Goal: Task Accomplishment & Management: Complete application form

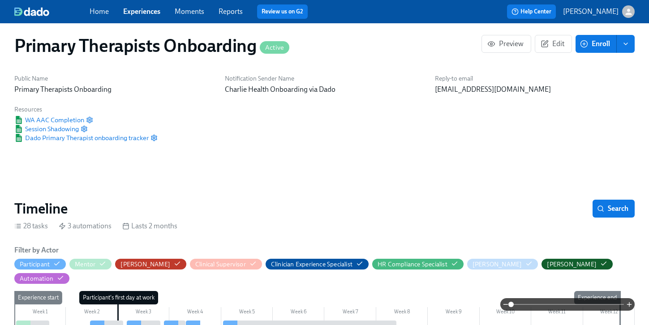
scroll to position [0, 7154]
click at [149, 9] on link "Experiences" at bounding box center [141, 11] width 37 height 9
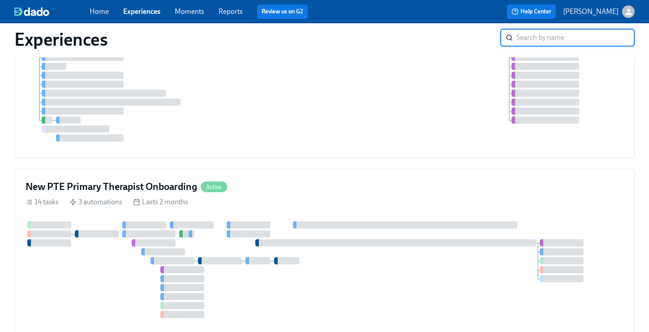
scroll to position [128, 0]
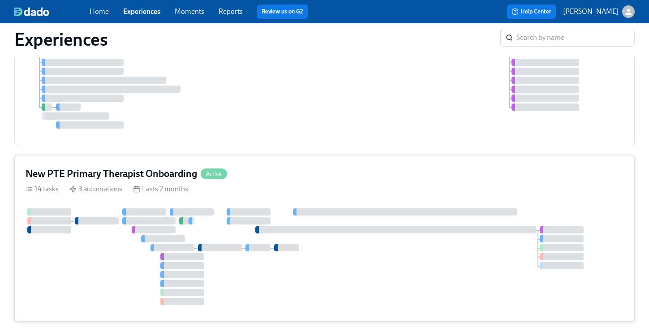
click at [295, 180] on div "New PTE Primary Therapist Onboarding Active" at bounding box center [325, 173] width 598 height 13
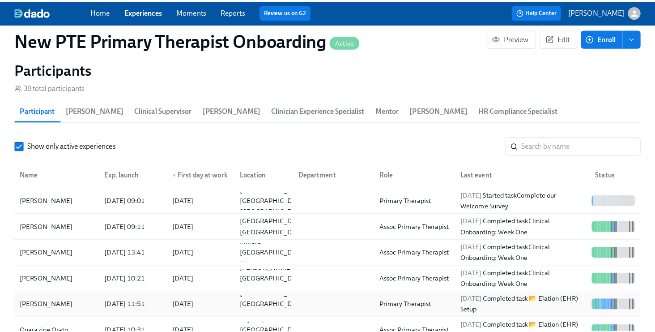
scroll to position [806, 0]
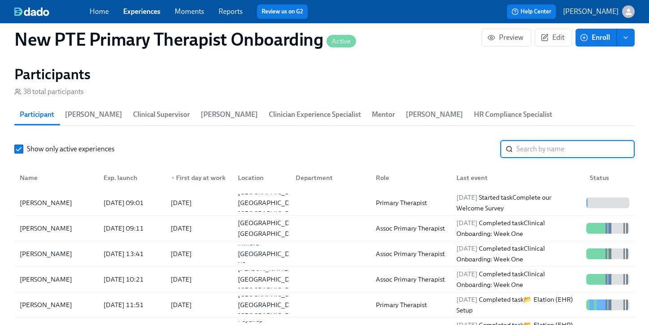
click at [548, 143] on input "search" at bounding box center [575, 149] width 118 height 18
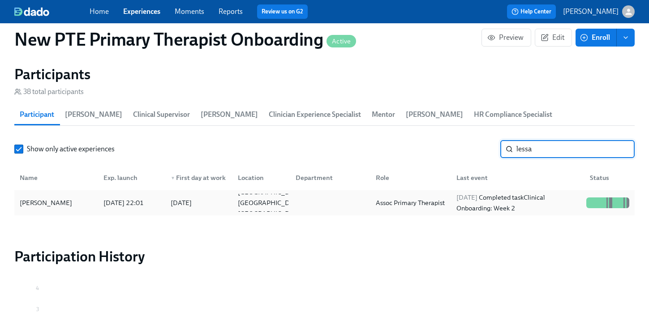
type input "lessa"
click at [64, 197] on div "[PERSON_NAME]" at bounding box center [46, 202] width 60 height 11
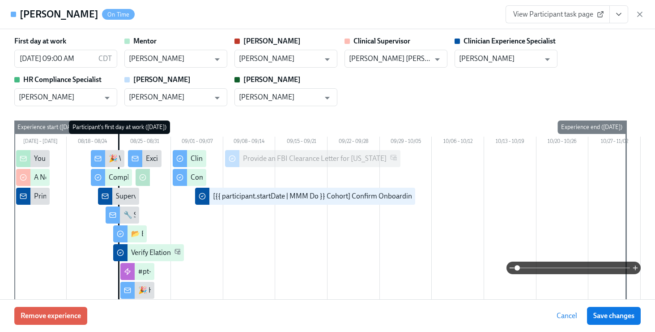
click at [615, 17] on icon "View task page" at bounding box center [619, 14] width 9 height 9
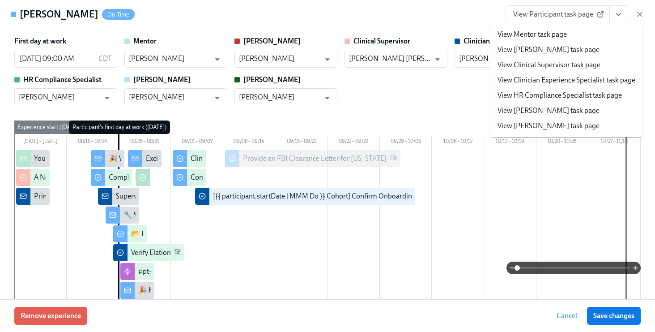
click at [605, 83] on link "View Clinician Experience Specialist task page" at bounding box center [567, 80] width 138 height 10
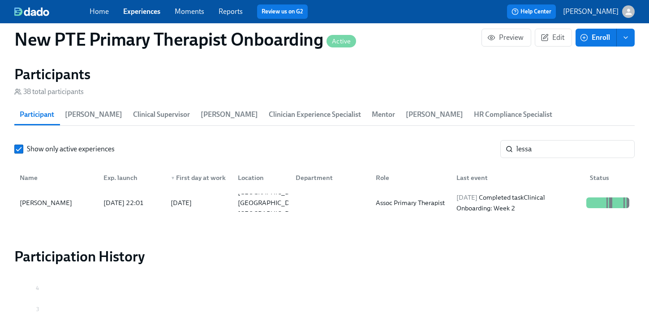
scroll to position [0, 6581]
click at [147, 13] on link "Experiences" at bounding box center [141, 11] width 37 height 9
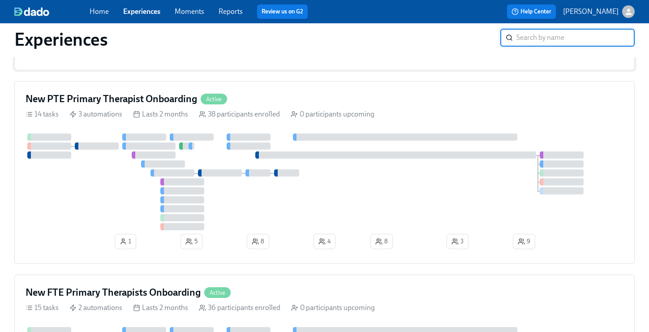
scroll to position [282, 0]
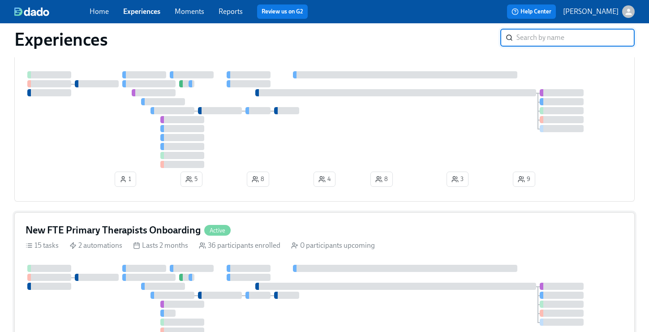
click at [284, 235] on div "New FTE Primary Therapists Onboarding Active" at bounding box center [325, 229] width 598 height 13
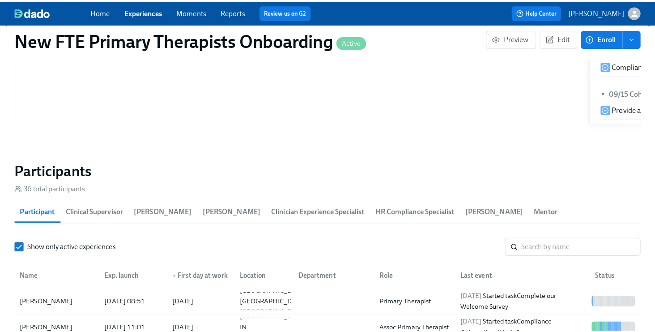
scroll to position [745, 0]
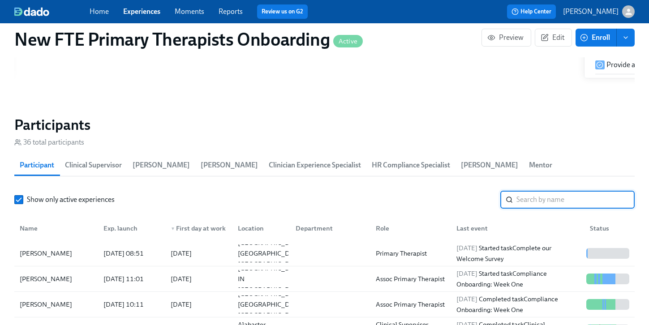
click at [556, 191] on input "search" at bounding box center [575, 200] width 118 height 18
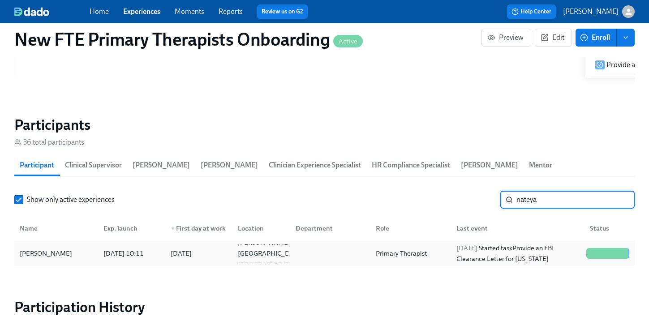
type input "nateya"
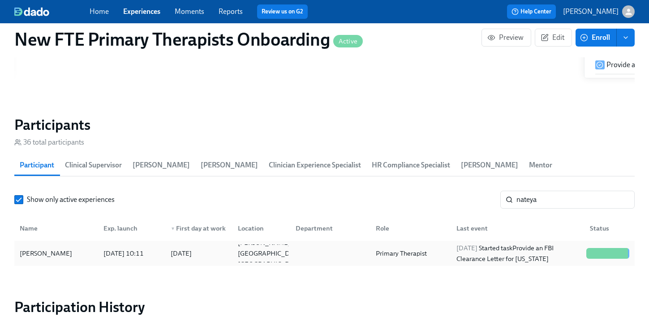
click at [39, 246] on div "[PERSON_NAME]" at bounding box center [56, 253] width 80 height 18
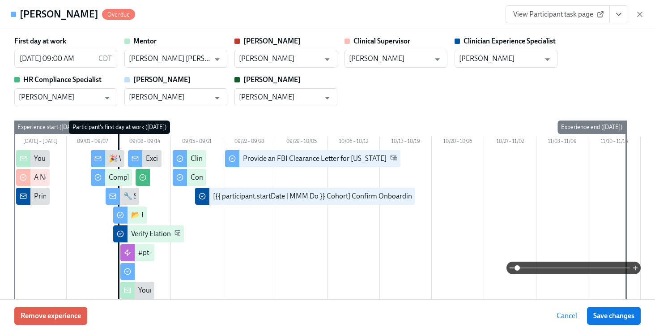
click at [619, 15] on icon "View task page" at bounding box center [619, 14] width 4 height 2
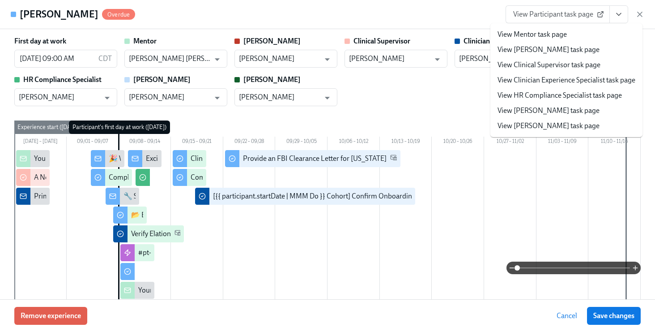
click at [570, 82] on link "View Clinician Experience Specialist task page" at bounding box center [567, 80] width 138 height 10
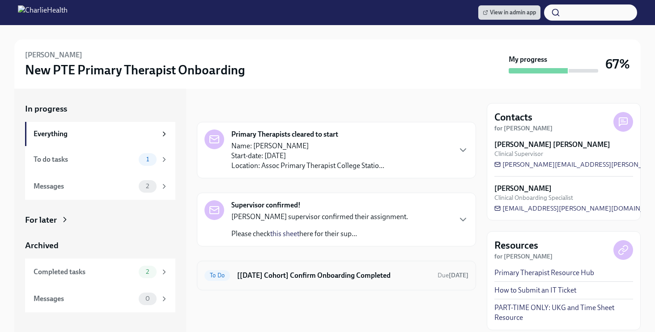
click at [378, 279] on h6 "[[DATE] Cohort] Confirm Onboarding Completed" at bounding box center [333, 275] width 193 height 10
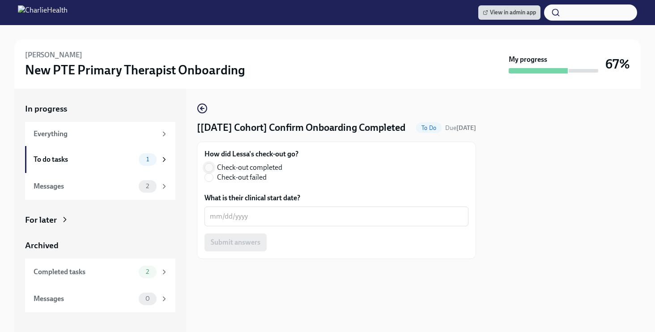
click at [212, 171] on input "Check-out completed" at bounding box center [209, 167] width 8 height 8
radio input "true"
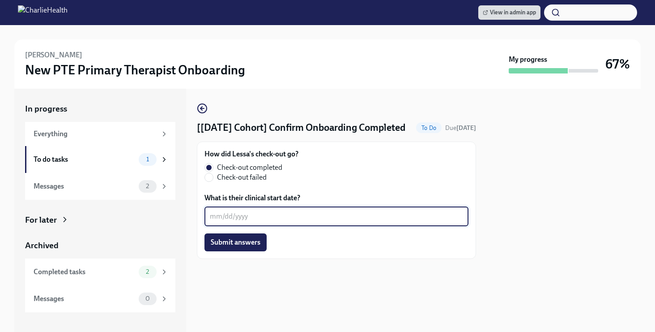
click at [240, 222] on textarea "What is their clinical start date?" at bounding box center [336, 216] width 253 height 11
type textarea "[DATE]"
click at [252, 247] on span "Submit answers" at bounding box center [236, 242] width 50 height 9
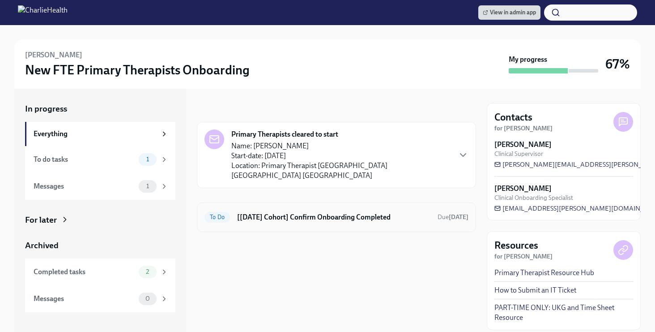
click at [369, 214] on div "To Do [[DATE] Cohort] Confirm Onboarding Completed Due [DATE]" at bounding box center [336, 217] width 279 height 30
click at [371, 212] on h6 "[[DATE] Cohort] Confirm Onboarding Completed" at bounding box center [333, 217] width 193 height 10
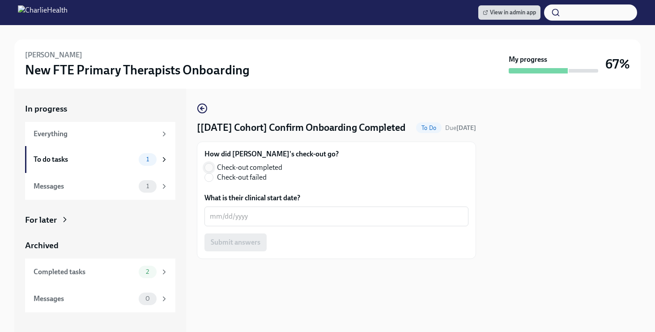
click at [210, 171] on input "Check-out completed" at bounding box center [209, 167] width 8 height 8
radio input "true"
click at [264, 222] on textarea "What is their clinical start date?" at bounding box center [336, 216] width 253 height 11
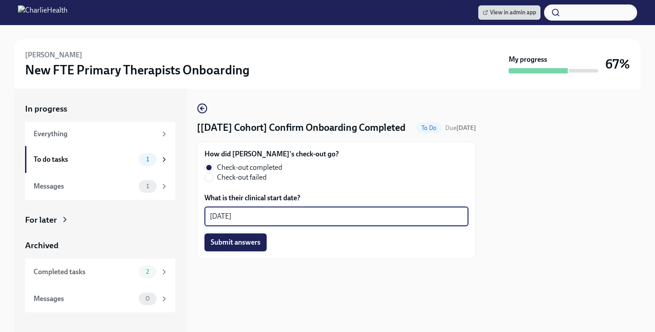
type textarea "[DATE]"
click at [245, 247] on span "Submit answers" at bounding box center [236, 242] width 50 height 9
